Goal: Contribute content: Contribute content

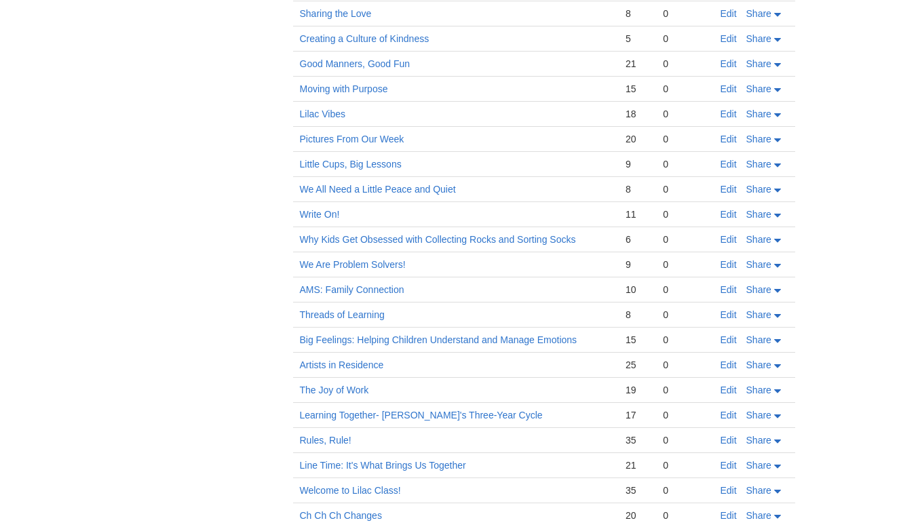
scroll to position [625, 0]
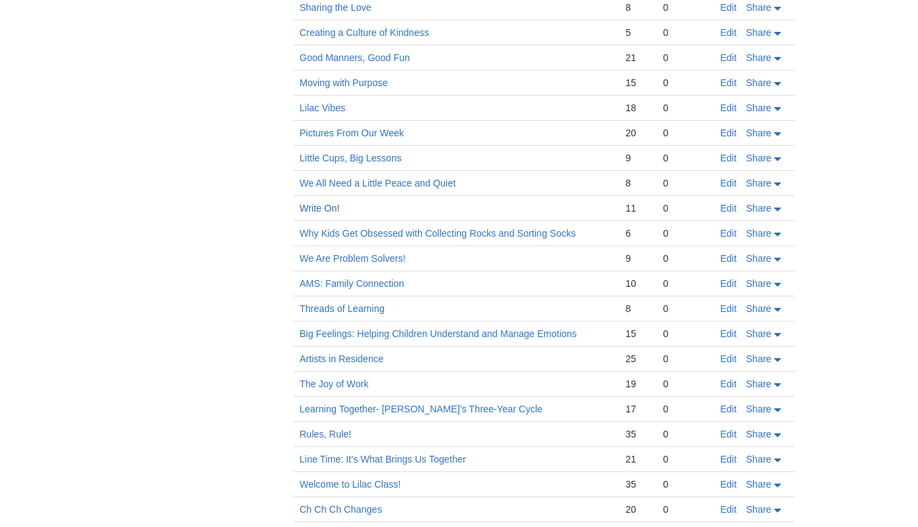
click at [315, 208] on link "Write On!" at bounding box center [320, 208] width 40 height 11
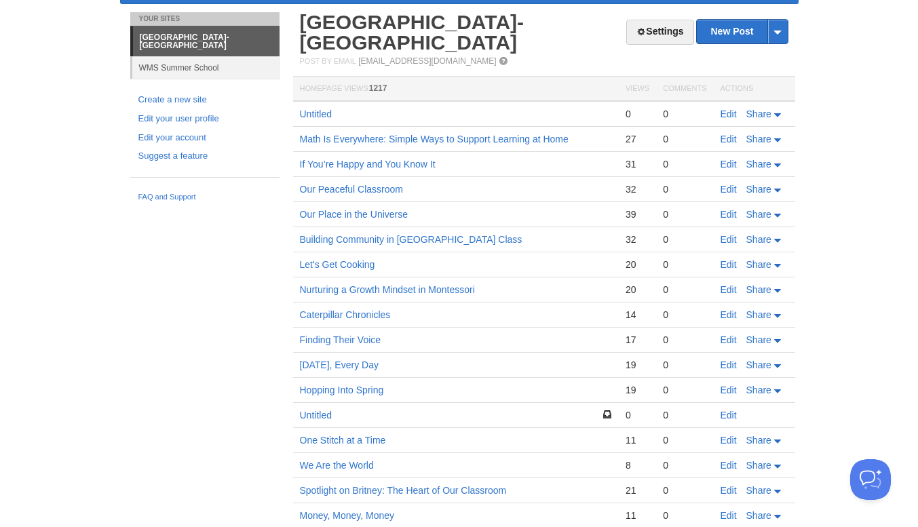
scroll to position [0, 0]
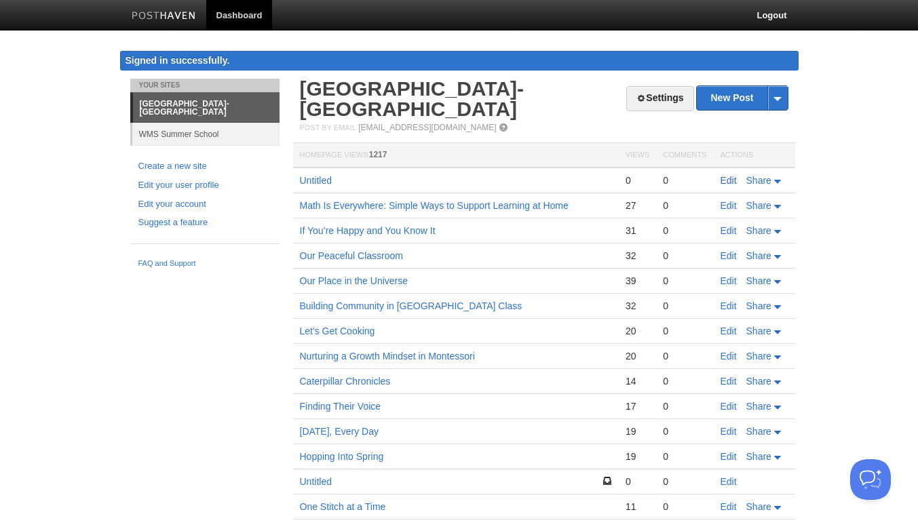
click at [726, 181] on link "Edit" at bounding box center [728, 180] width 16 height 11
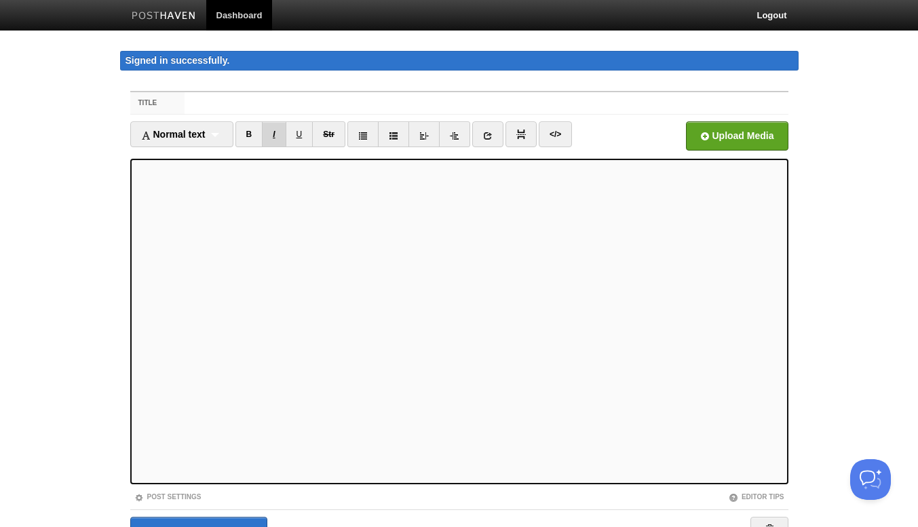
click at [281, 135] on link "I" at bounding box center [274, 134] width 24 height 26
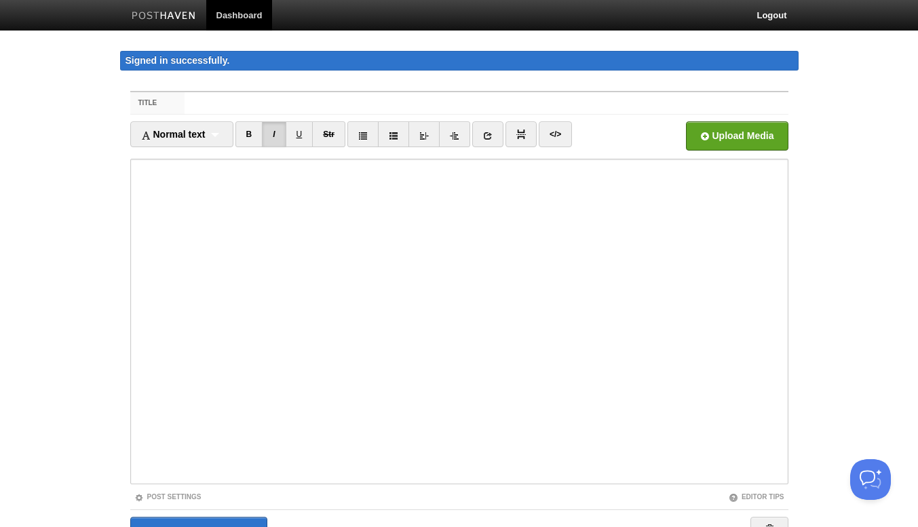
click at [868, 261] on body "Dashboard Logout Signed in successfully. Signed in successfully. × Your Sites […" at bounding box center [459, 301] width 918 height 602
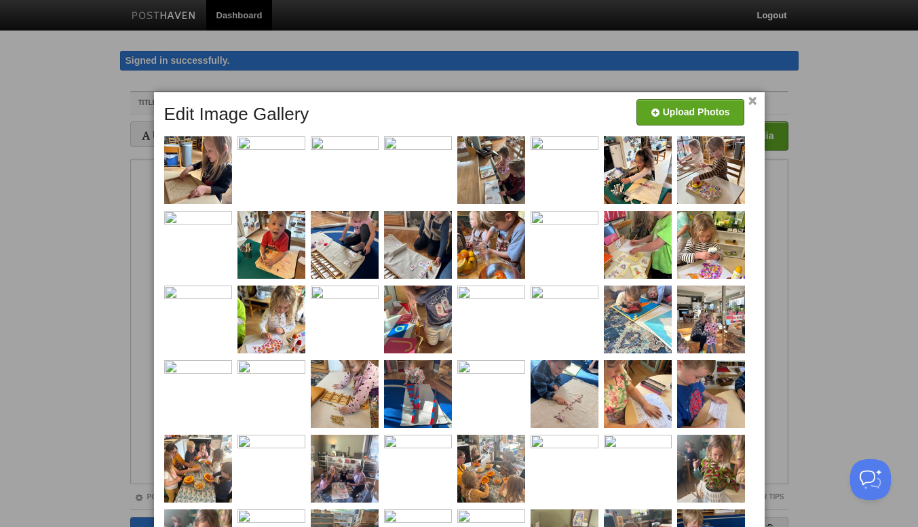
drag, startPoint x: 450, startPoint y: 440, endPoint x: 519, endPoint y: 72, distance: 374.6
click at [0, 0] on span at bounding box center [0, 0] width 0 height 0
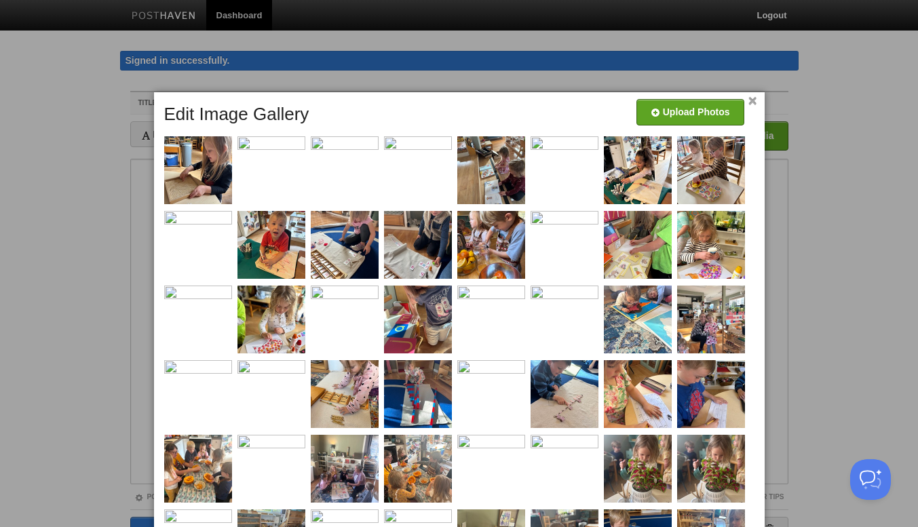
click at [754, 98] on link "×" at bounding box center [752, 101] width 9 height 7
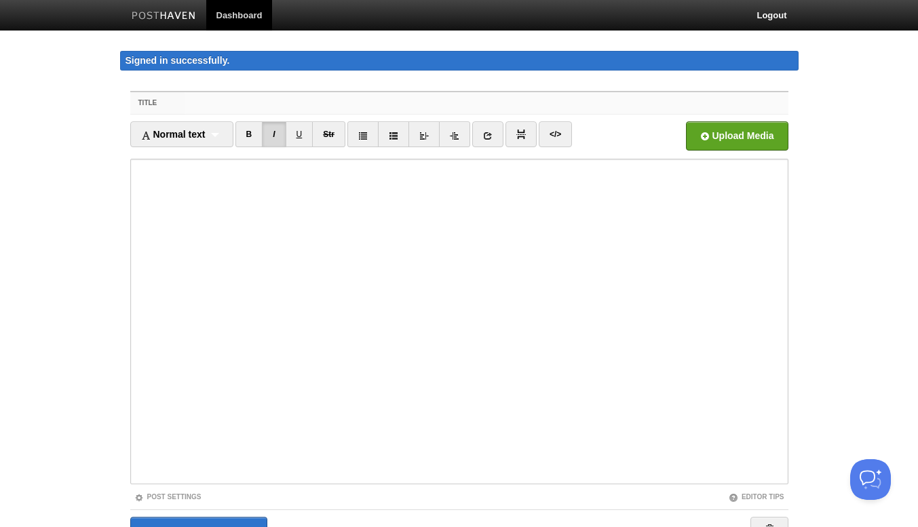
click at [290, 97] on input "Title" at bounding box center [485, 103] width 603 height 22
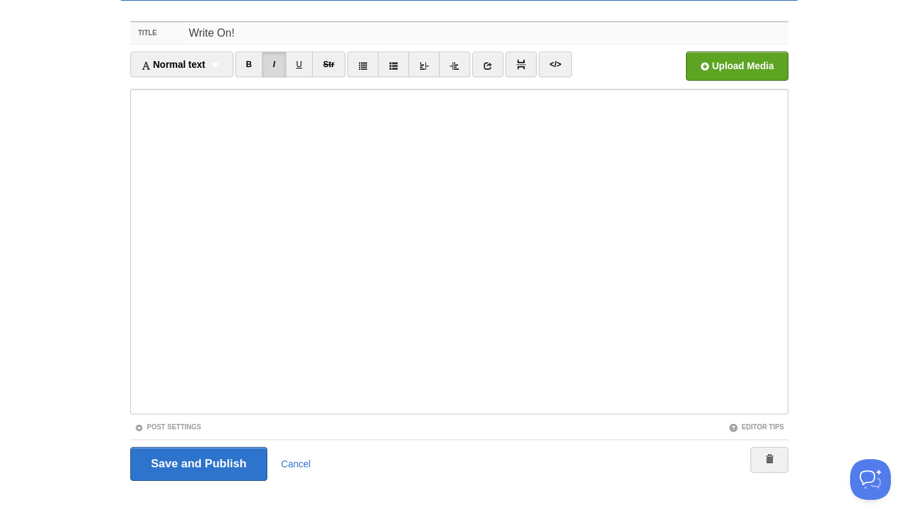
scroll to position [74, 0]
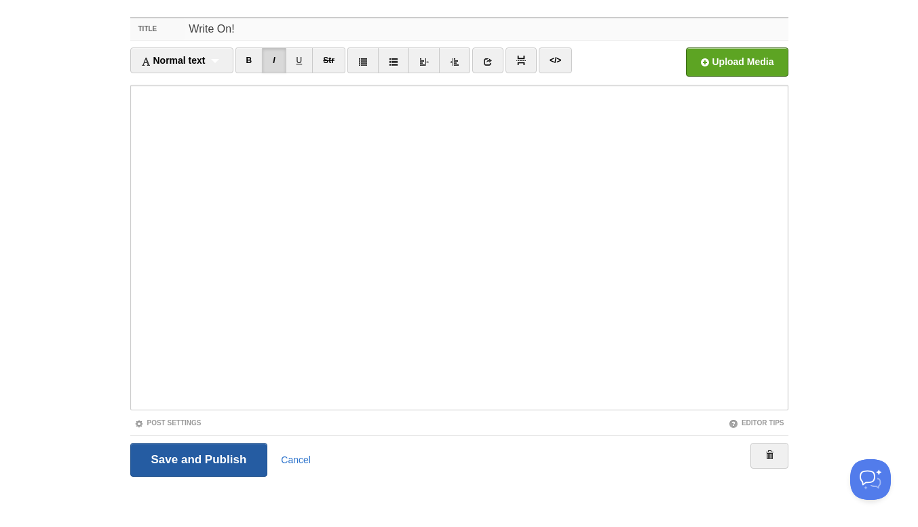
type input "Write On!"
click at [214, 461] on input "Save and Publish" at bounding box center [199, 460] width 138 height 34
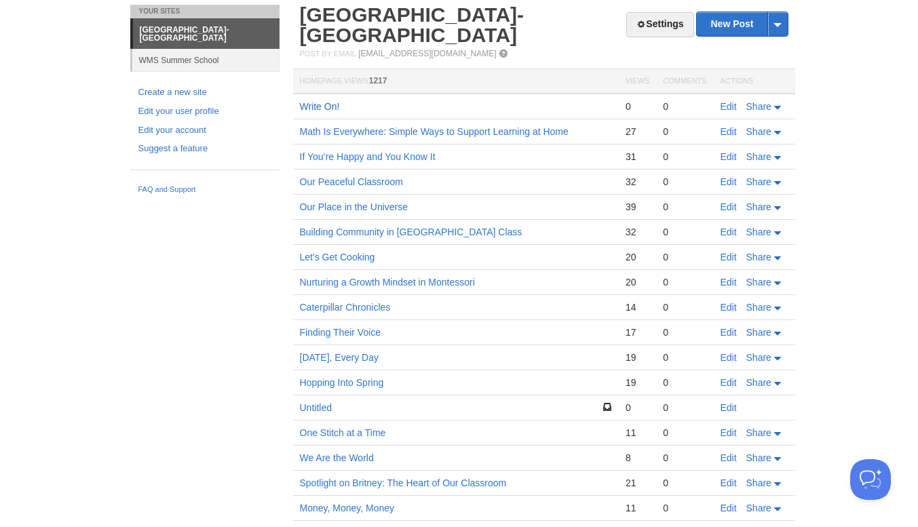
click at [320, 107] on link "Write On!" at bounding box center [320, 106] width 40 height 11
